Goal: Information Seeking & Learning: Learn about a topic

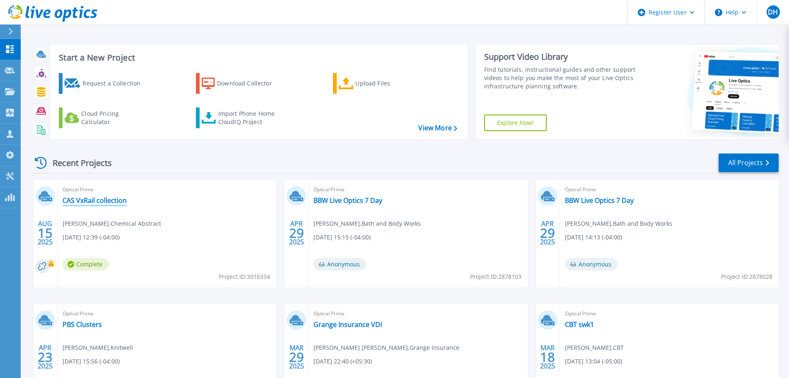
click at [108, 199] on link "CAS VxRail collection" at bounding box center [95, 200] width 64 height 8
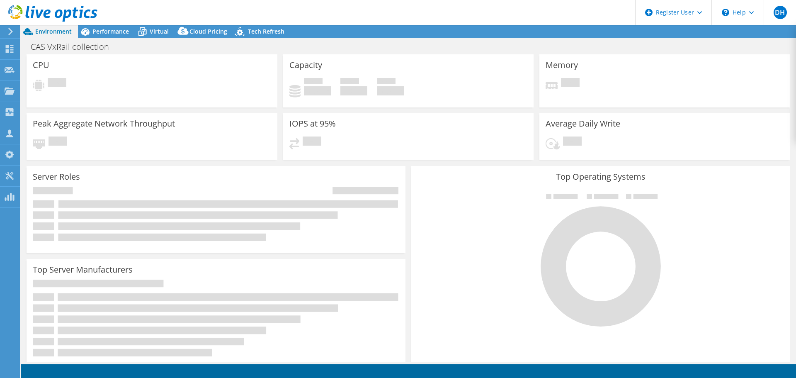
select select "USD"
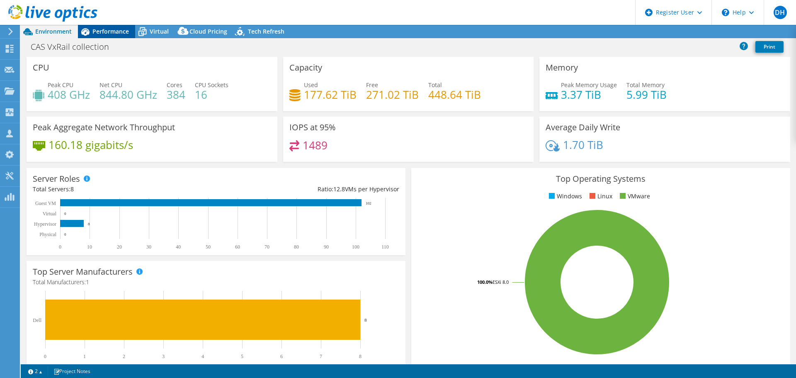
click at [106, 34] on span "Performance" at bounding box center [110, 31] width 36 height 8
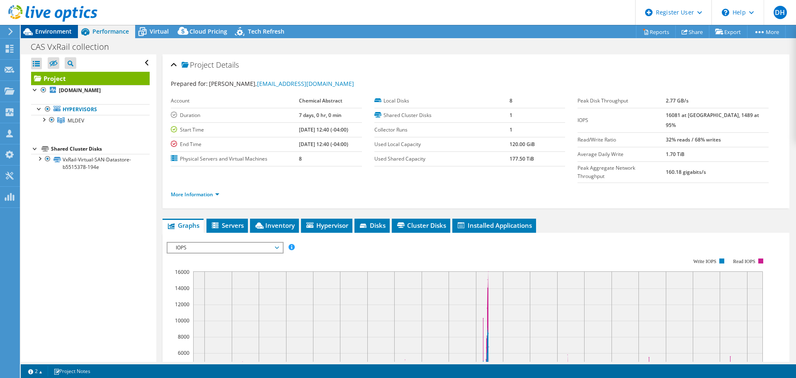
click at [53, 33] on span "Environment" at bounding box center [53, 31] width 36 height 8
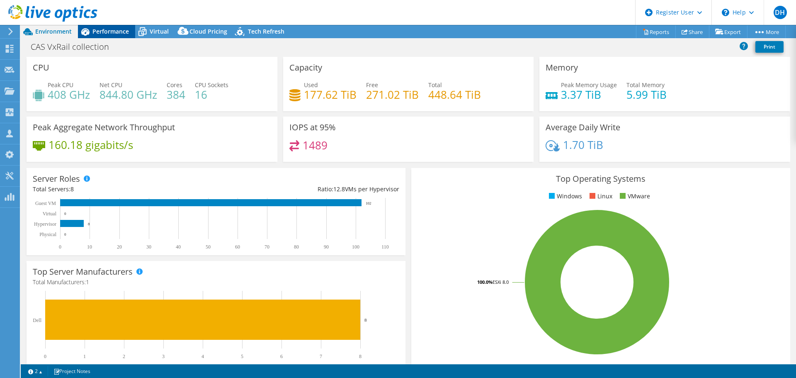
click at [106, 28] on span "Performance" at bounding box center [110, 31] width 36 height 8
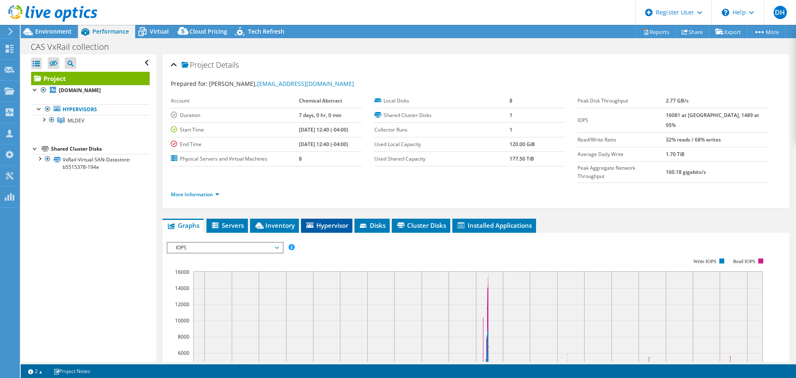
click at [323, 221] on span "Hypervisor" at bounding box center [326, 225] width 43 height 8
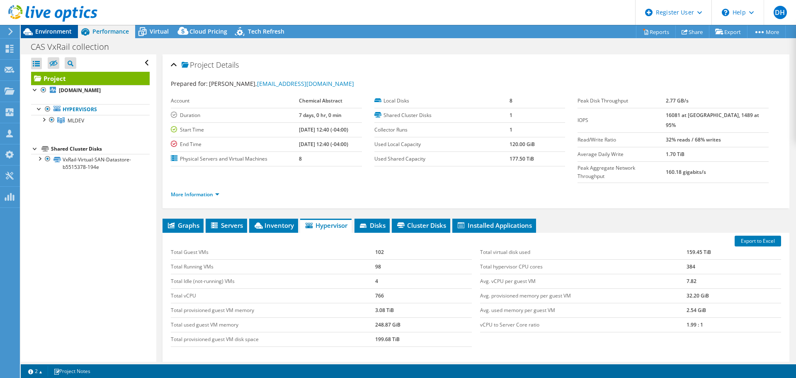
click at [54, 29] on span "Environment" at bounding box center [53, 31] width 36 height 8
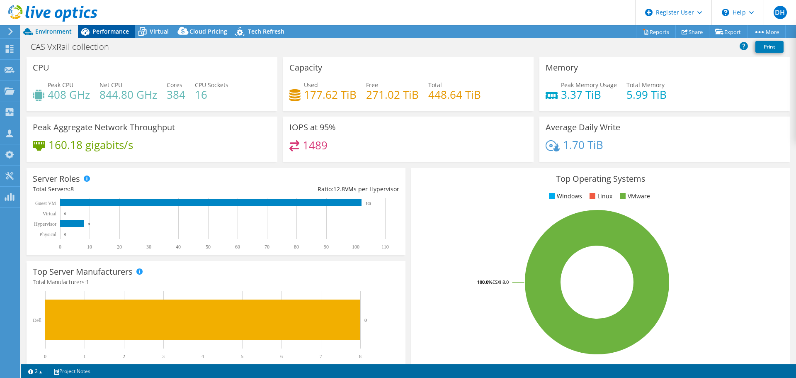
click at [125, 28] on span "Performance" at bounding box center [110, 31] width 36 height 8
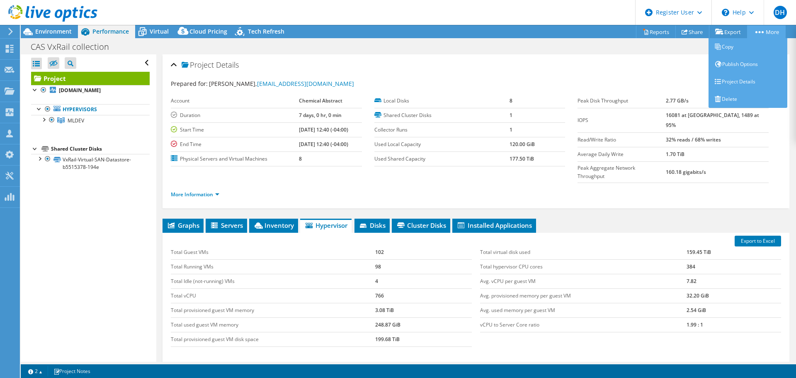
click at [769, 30] on link "More" at bounding box center [766, 31] width 39 height 13
click at [743, 81] on link "Project Details" at bounding box center [747, 81] width 79 height 17
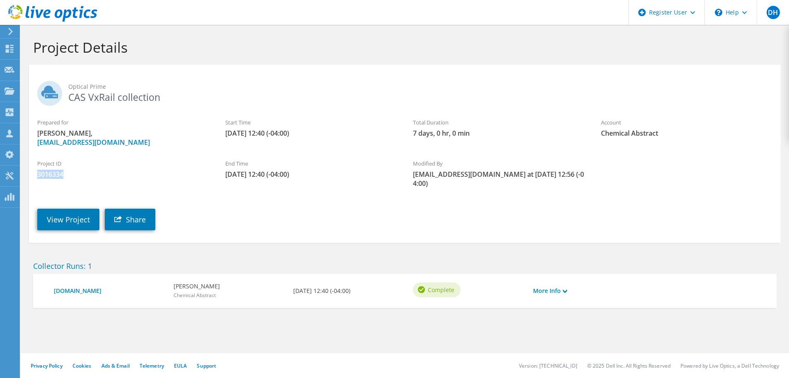
drag, startPoint x: 69, startPoint y: 173, endPoint x: 36, endPoint y: 174, distance: 32.7
click at [36, 174] on div "Project ID 3016334" at bounding box center [123, 169] width 188 height 28
copy span "3016334"
click at [79, 210] on link "View Project" at bounding box center [68, 219] width 62 height 22
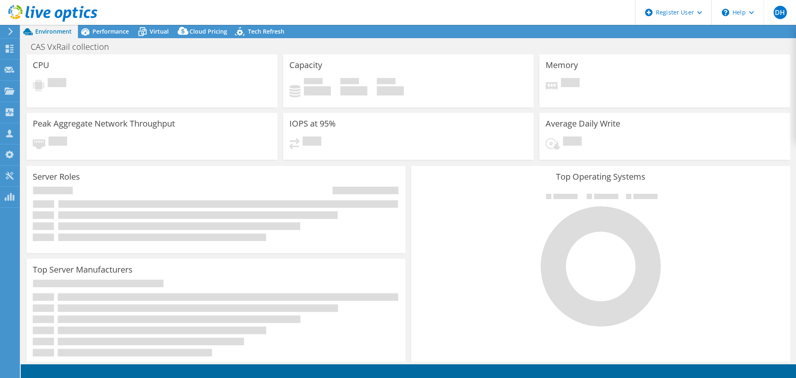
select select "USD"
